Goal: Transaction & Acquisition: Book appointment/travel/reservation

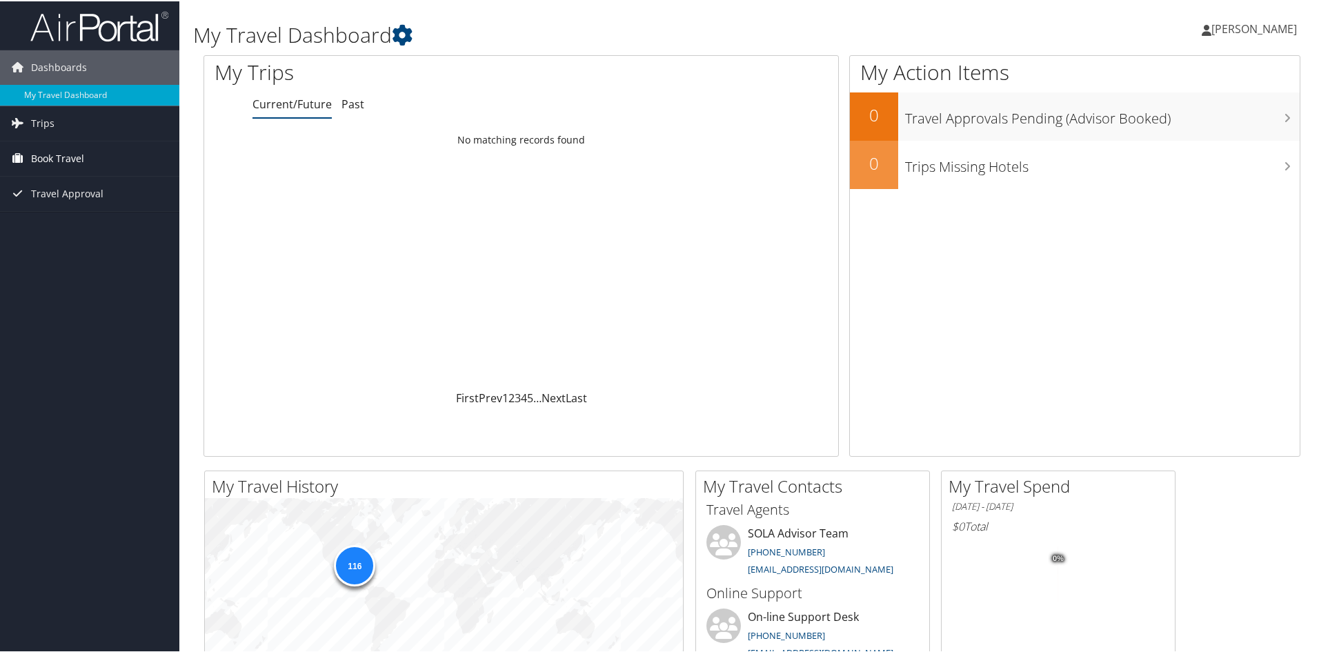
click at [43, 159] on span "Book Travel" at bounding box center [57, 157] width 53 height 34
click at [59, 206] on link "Book/Manage Online Trips" at bounding box center [89, 205] width 179 height 21
click at [49, 157] on span "Book Travel" at bounding box center [57, 157] width 53 height 34
click at [50, 202] on link "Book/Manage Online Trips" at bounding box center [89, 205] width 179 height 21
